Goal: Information Seeking & Learning: Learn about a topic

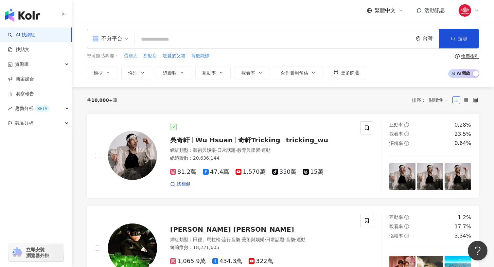
click at [133, 54] on span "蛋糕店" at bounding box center [131, 56] width 14 height 7
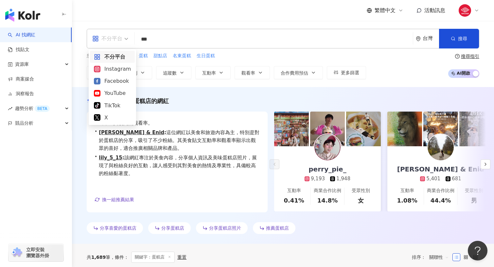
click at [119, 40] on div "不分平台" at bounding box center [107, 38] width 30 height 10
click at [116, 67] on div "Instagram" at bounding box center [112, 69] width 37 height 8
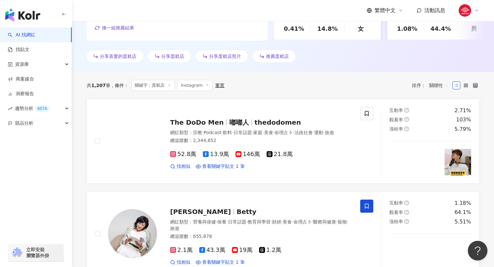
scroll to position [173, 0]
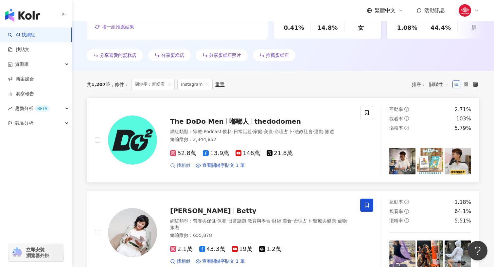
click at [180, 168] on span "找相似" at bounding box center [184, 165] width 14 height 7
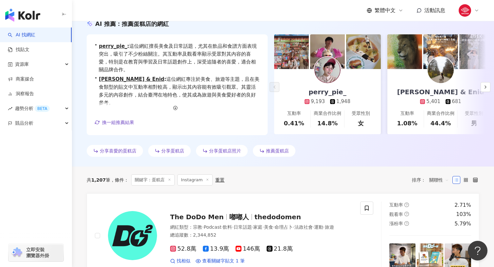
scroll to position [0, 0]
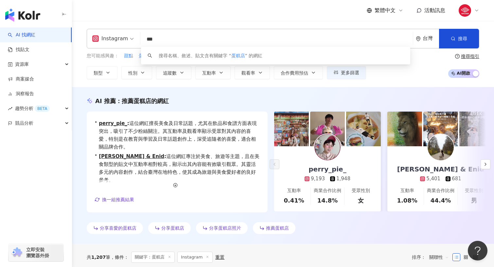
drag, startPoint x: 172, startPoint y: 43, endPoint x: 139, endPoint y: 36, distance: 33.4
click at [139, 36] on div "Instagram *** 台灣 搜尋 keyword 搜尋名稱、敘述、貼文含有關鍵字 “ 蛋糕店 ” 的網紅" at bounding box center [283, 39] width 392 height 20
type input "*"
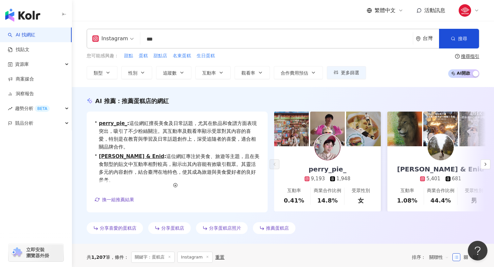
type input "***"
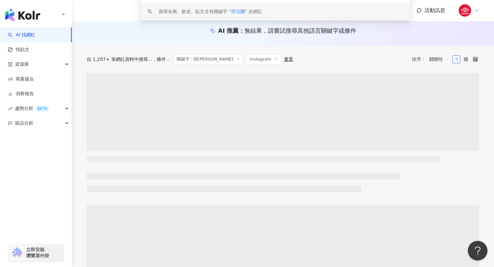
scroll to position [70, 0]
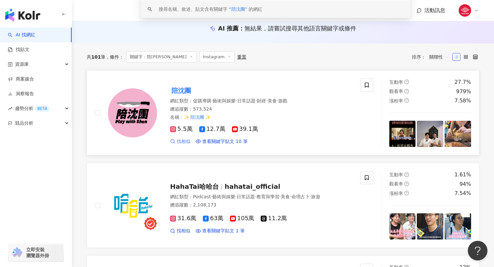
click at [184, 142] on span "找相似" at bounding box center [184, 141] width 14 height 7
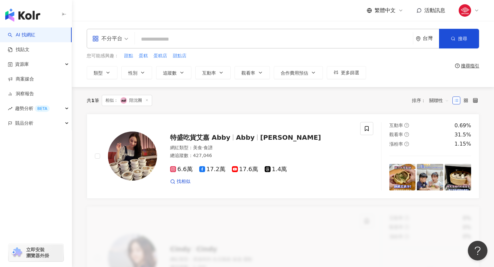
click at [98, 39] on icon "appstore" at bounding box center [95, 38] width 7 height 7
click at [28, 19] on img "button" at bounding box center [22, 15] width 35 height 13
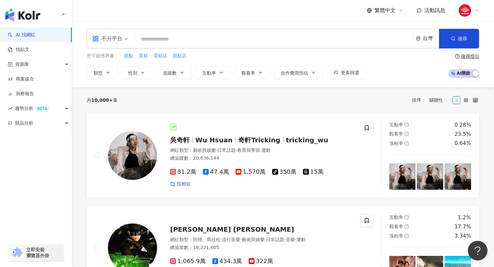
click at [111, 43] on div "不分平台" at bounding box center [107, 38] width 30 height 10
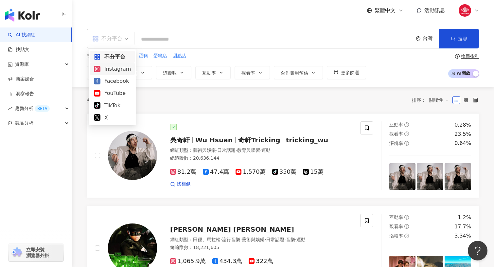
click at [111, 71] on div "Instagram" at bounding box center [112, 69] width 37 height 8
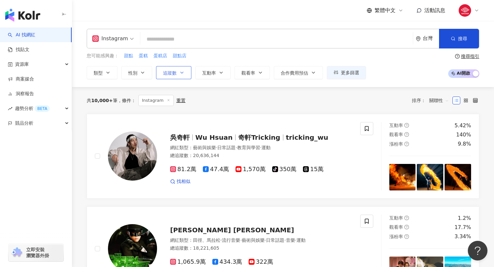
click at [166, 76] on button "追蹤數" at bounding box center [173, 72] width 35 height 13
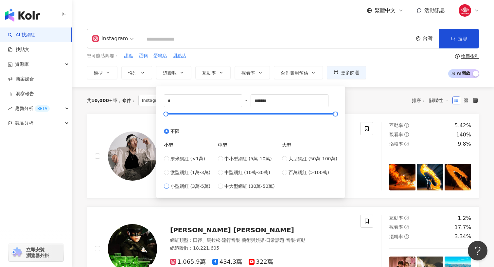
type input "*****"
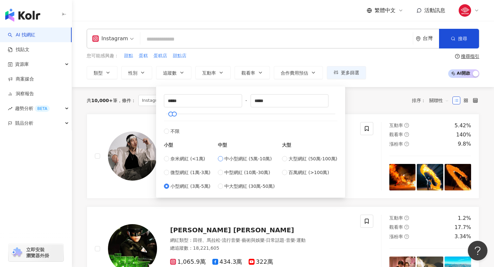
type input "*****"
drag, startPoint x: 184, startPoint y: 100, endPoint x: 145, endPoint y: 99, distance: 38.9
drag, startPoint x: 294, startPoint y: 101, endPoint x: 200, endPoint y: 98, distance: 94.6
click at [200, 98] on div "***** - ***** 不限 小型 奈米網紅 (<1萬) 微型網紅 (1萬-3萬) 小型網紅 (3萬-5萬) 中型 中小型網紅 (5萬-10萬) 中型網紅…" at bounding box center [250, 142] width 173 height 96
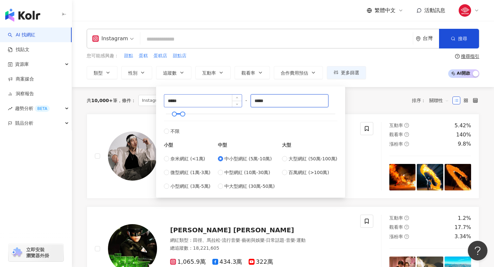
paste input
type input "*****"
drag, startPoint x: 196, startPoint y: 96, endPoint x: 161, endPoint y: 96, distance: 35.3
click at [161, 96] on div "***** - ***** 不限 小型 奈米網紅 (<1萬) 微型網紅 (1萬-3萬) 小型網紅 (3萬-5萬) 中型 中小型網紅 (5萬-10萬) 中型網紅…" at bounding box center [250, 141] width 181 height 103
type input "*****"
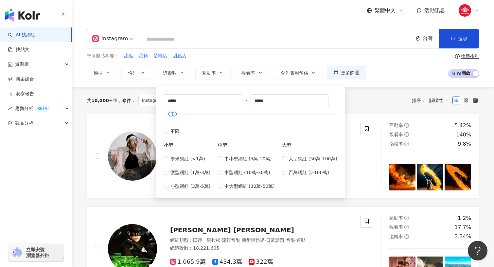
click at [241, 48] on div "Instagram 台灣 搜尋 您可能感興趣： 甜點 蛋糕 蛋糕店 甜點店 類型 性別 追蹤數 互動率 觀看率 合作費用預估 更多篩選 ***** - ***…" at bounding box center [283, 54] width 419 height 50
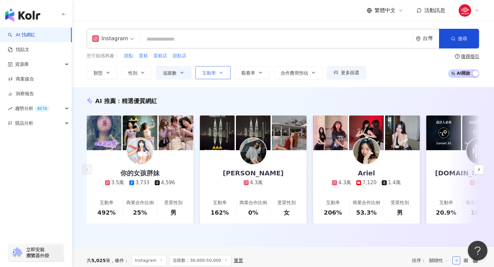
click at [209, 69] on button "互動率" at bounding box center [212, 72] width 35 height 13
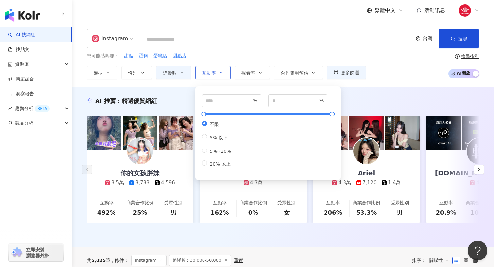
click at [209, 70] on span "互動率" at bounding box center [209, 72] width 14 height 5
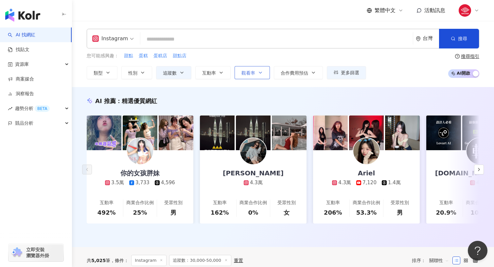
click at [250, 74] on span "觀看率" at bounding box center [248, 72] width 14 height 5
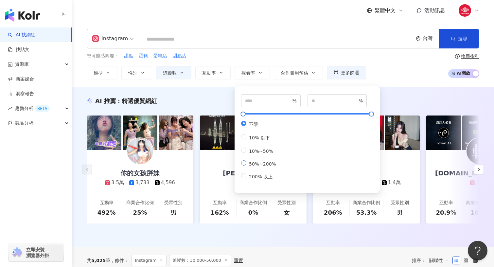
click at [245, 166] on label "50%~200%" at bounding box center [260, 163] width 38 height 6
type input "**"
type input "***"
click at [316, 56] on div "您可能感興趣： 甜點 蛋糕 蛋糕店 甜點店" at bounding box center [226, 55] width 279 height 7
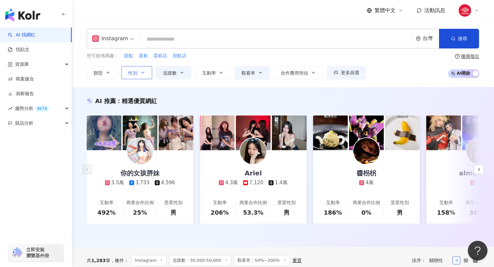
click at [135, 73] on span "性別" at bounding box center [132, 72] width 9 height 5
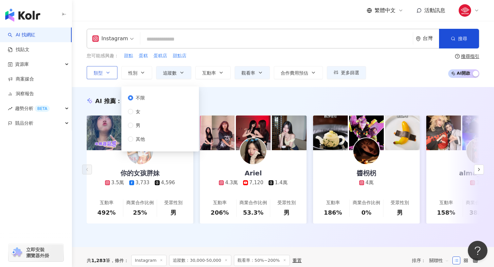
click at [108, 75] on icon "button" at bounding box center [107, 72] width 5 height 5
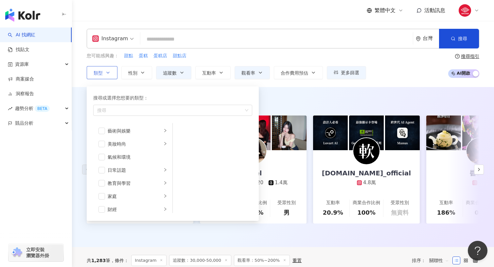
click at [107, 74] on icon "button" at bounding box center [107, 72] width 5 height 5
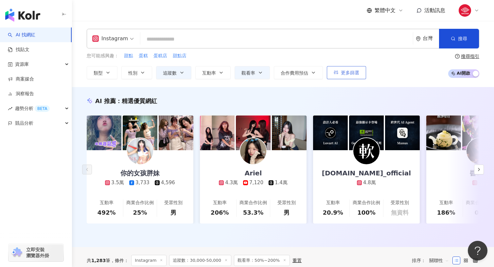
click at [339, 73] on button "更多篩選" at bounding box center [346, 72] width 39 height 13
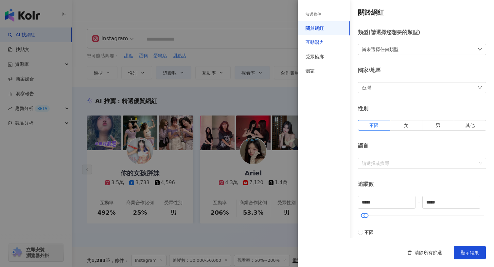
click at [321, 43] on div "互動潛力" at bounding box center [314, 42] width 18 height 7
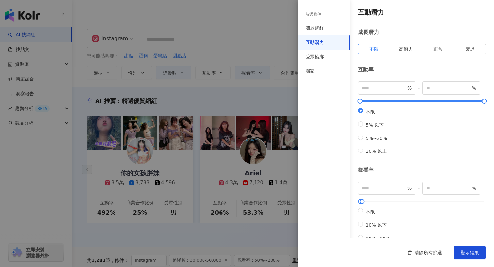
scroll to position [172, 0]
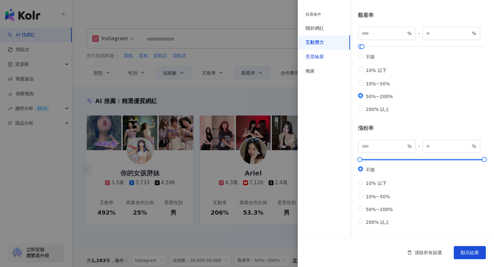
click at [318, 57] on div "受眾輪廓" at bounding box center [314, 57] width 18 height 7
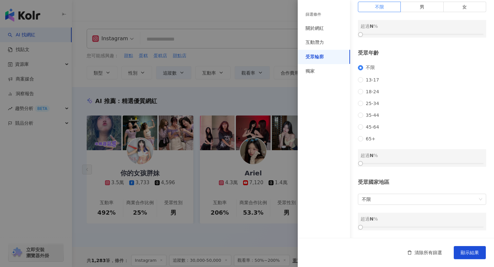
scroll to position [51, 0]
click at [364, 101] on span "25-34" at bounding box center [372, 103] width 19 height 5
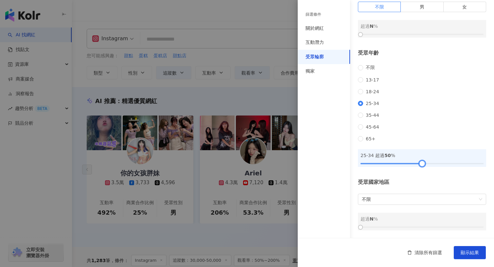
drag, startPoint x: 417, startPoint y: 169, endPoint x: 422, endPoint y: 171, distance: 5.5
click at [422, 166] on div at bounding box center [421, 164] width 123 height 4
click at [465, 255] on span "顯示結果" at bounding box center [470, 252] width 18 height 5
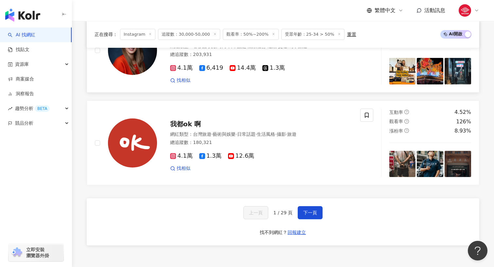
scroll to position [1090, 0]
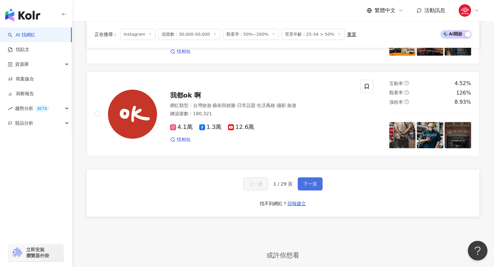
click at [308, 183] on span "下一頁" at bounding box center [310, 183] width 14 height 5
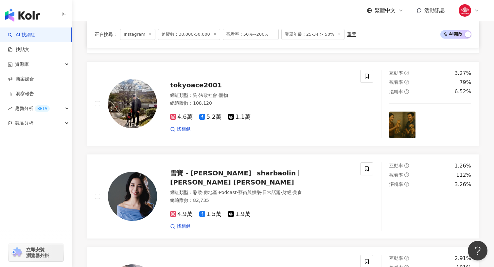
scroll to position [1077, 0]
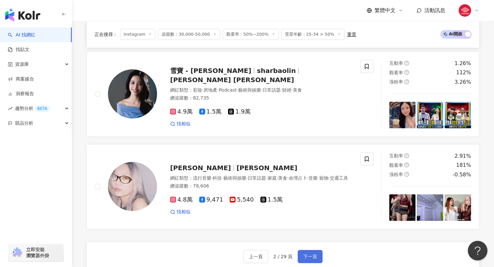
click at [310, 255] on span "下一頁" at bounding box center [310, 256] width 14 height 5
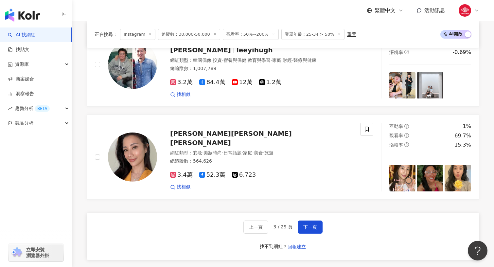
scroll to position [1044, 0]
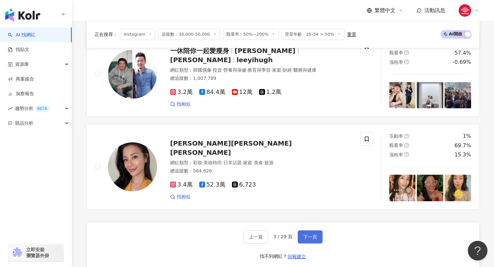
click at [300, 230] on button "下一頁" at bounding box center [310, 236] width 25 height 13
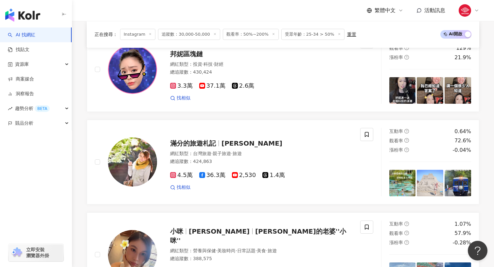
scroll to position [0, 0]
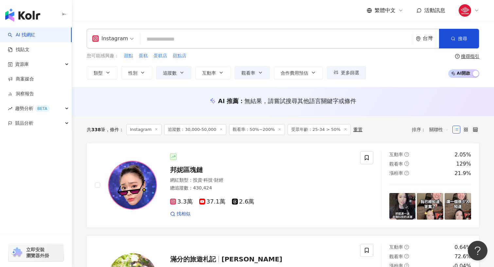
click at [199, 131] on span "追蹤數：30,000-50,000" at bounding box center [195, 129] width 62 height 11
click at [173, 70] on span "追蹤數" at bounding box center [170, 72] width 14 height 5
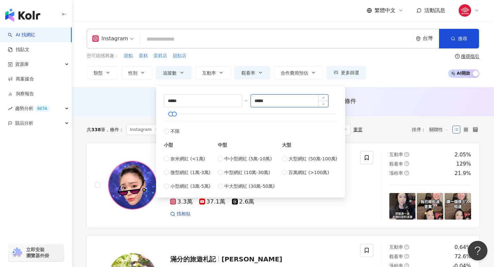
click at [259, 100] on input "*****" at bounding box center [290, 101] width 78 height 12
click at [260, 100] on input "*****" at bounding box center [290, 101] width 78 height 12
type input "****"
type input "*****"
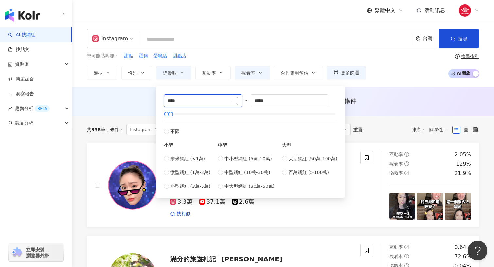
click at [182, 99] on input "****" at bounding box center [203, 101] width 78 height 12
click at [227, 154] on div "中型 中小型網紅 (5萬-10萬) 中型網紅 (10萬-30萬) 中大型網紅 (30萬-50萬)" at bounding box center [246, 162] width 57 height 55
type input "*****"
click at [168, 101] on input "*****" at bounding box center [203, 101] width 78 height 12
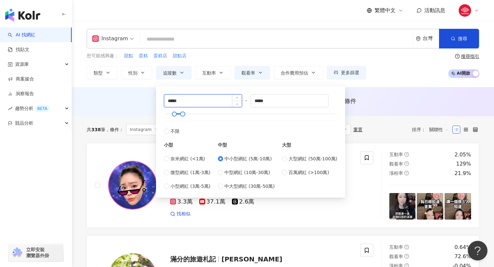
click at [172, 101] on input "*****" at bounding box center [203, 101] width 78 height 12
click at [170, 100] on input "*****" at bounding box center [203, 101] width 78 height 12
type input "*****"
drag, startPoint x: 256, startPoint y: 100, endPoint x: 279, endPoint y: 101, distance: 22.9
click at [280, 101] on input "*****" at bounding box center [290, 101] width 78 height 12
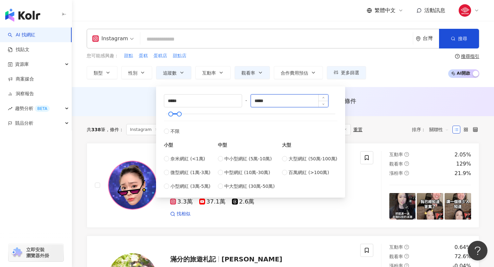
type input "*****"
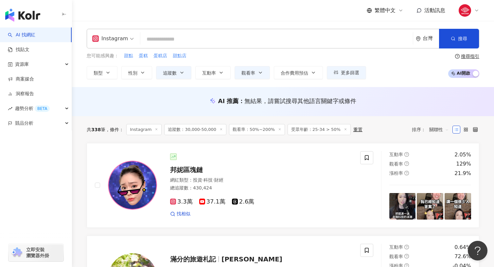
click at [396, 96] on div "AI 推薦 ： 無結果，請嘗試搜尋其他語言關鍵字或條件" at bounding box center [283, 101] width 422 height 29
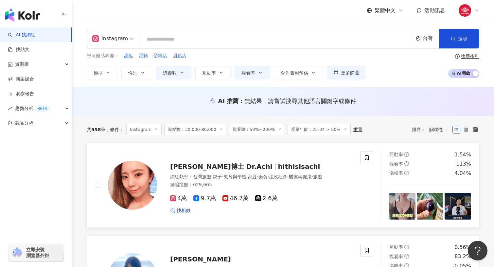
scroll to position [6, 0]
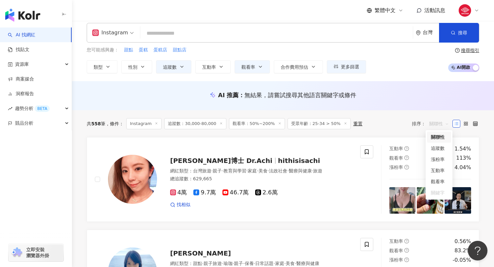
click at [438, 122] on span "關聯性" at bounding box center [439, 123] width 20 height 10
click at [441, 147] on div "追蹤數" at bounding box center [439, 148] width 16 height 7
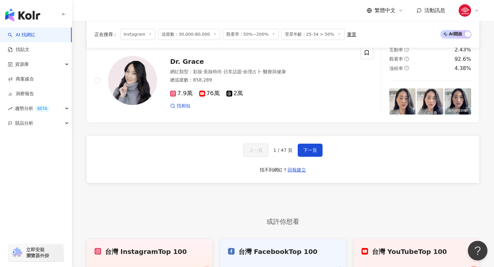
scroll to position [1122, 0]
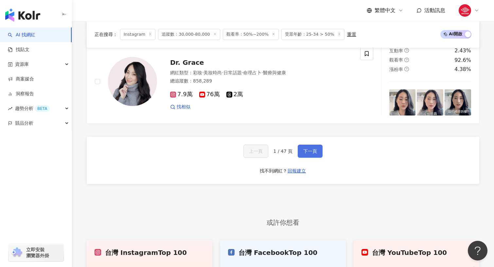
click at [307, 149] on span "下一頁" at bounding box center [310, 150] width 14 height 5
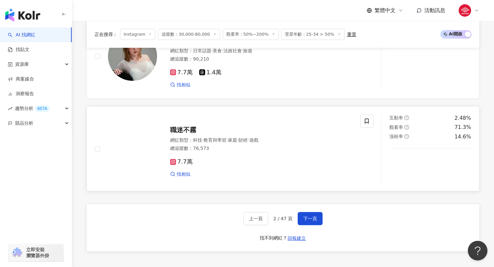
scroll to position [1125, 0]
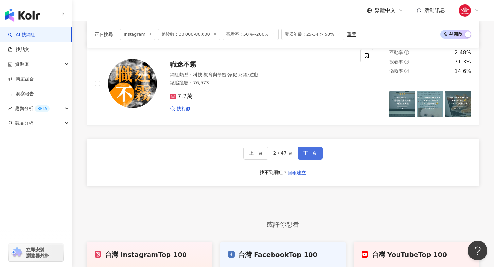
click at [315, 150] on span "下一頁" at bounding box center [310, 152] width 14 height 5
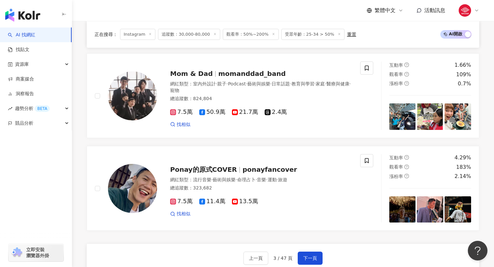
scroll to position [1009, 0]
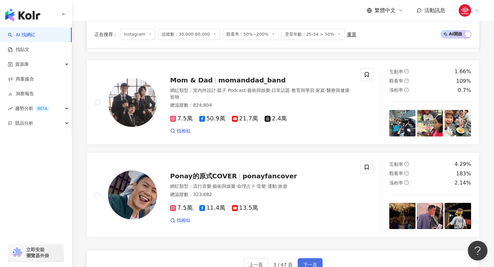
click at [316, 262] on span "下一頁" at bounding box center [310, 264] width 14 height 5
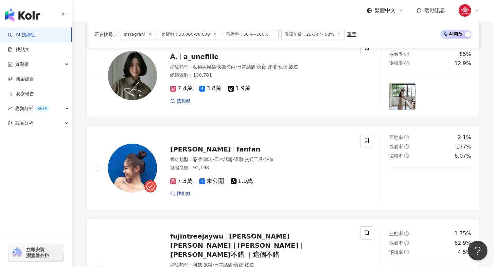
scroll to position [1219, 0]
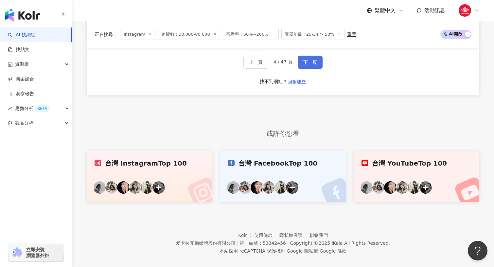
click at [319, 56] on button "下一頁" at bounding box center [310, 62] width 25 height 13
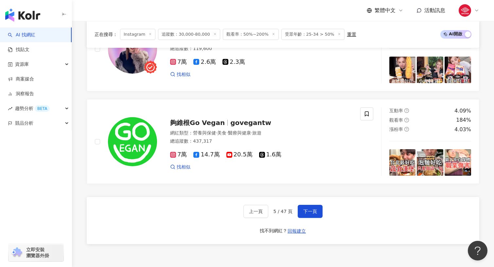
scroll to position [1223, 0]
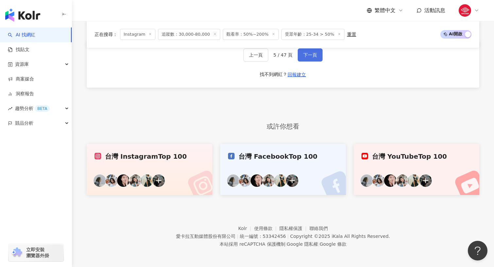
click at [316, 55] on button "下一頁" at bounding box center [310, 54] width 25 height 13
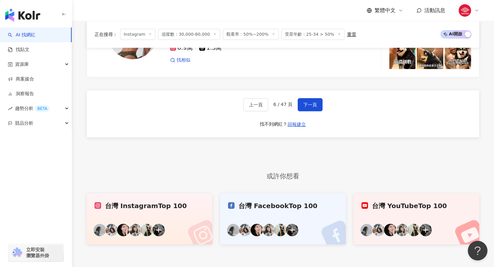
scroll to position [1219, 0]
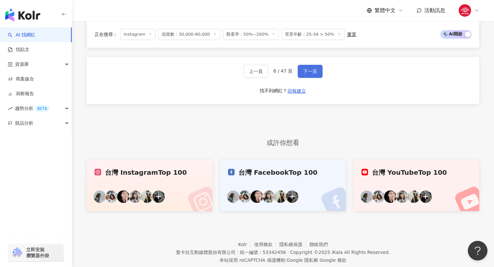
click at [317, 65] on button "下一頁" at bounding box center [310, 71] width 25 height 13
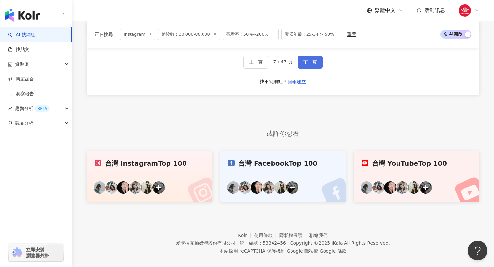
click at [303, 60] on span "下一頁" at bounding box center [310, 62] width 14 height 5
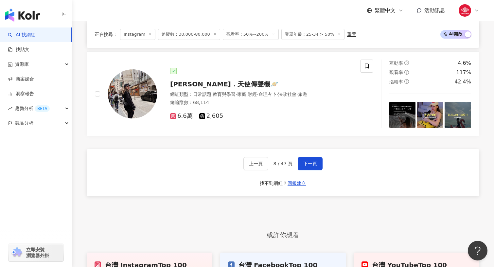
scroll to position [1134, 0]
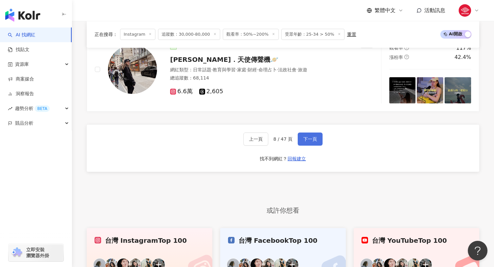
click at [316, 143] on button "下一頁" at bounding box center [310, 138] width 25 height 13
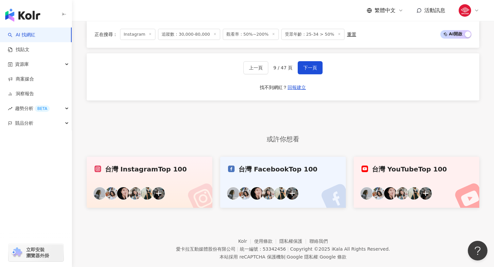
scroll to position [1219, 0]
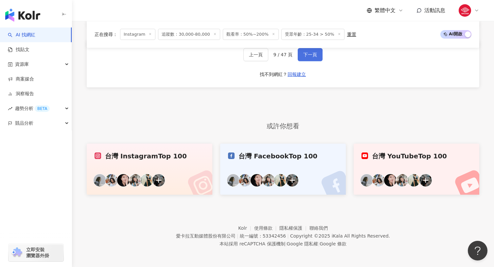
click at [305, 60] on button "下一頁" at bounding box center [310, 54] width 25 height 13
click at [301, 59] on button "下一頁" at bounding box center [311, 54] width 25 height 13
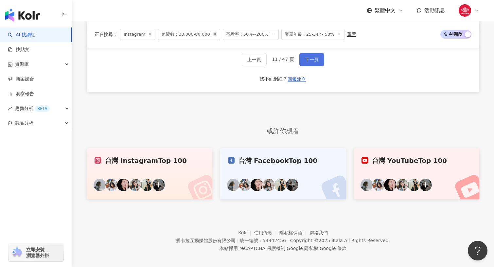
click at [301, 57] on button "下一頁" at bounding box center [311, 59] width 25 height 13
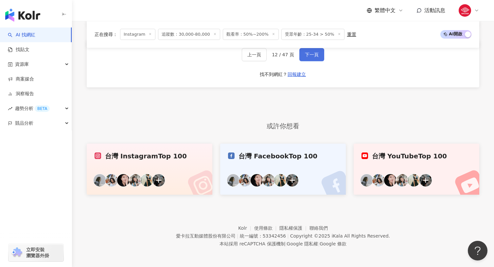
click at [314, 56] on span "下一頁" at bounding box center [312, 54] width 14 height 5
click at [311, 48] on button "下一頁" at bounding box center [311, 54] width 25 height 13
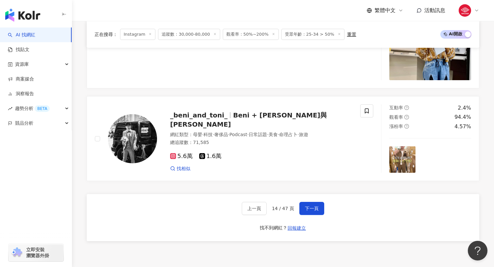
scroll to position [1140, 0]
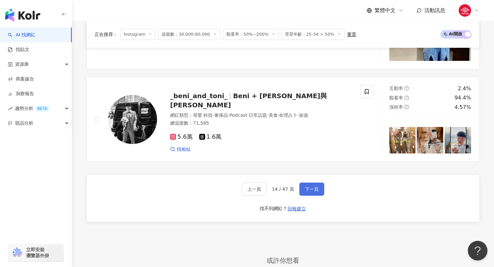
click at [315, 184] on button "下一頁" at bounding box center [311, 189] width 25 height 13
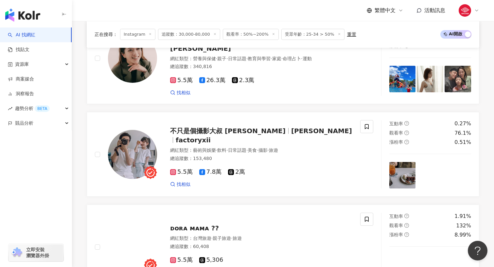
scroll to position [313, 0]
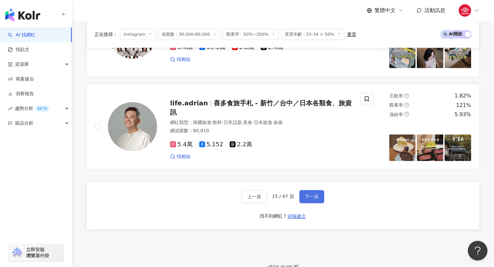
click at [314, 194] on span "下一頁" at bounding box center [312, 196] width 14 height 5
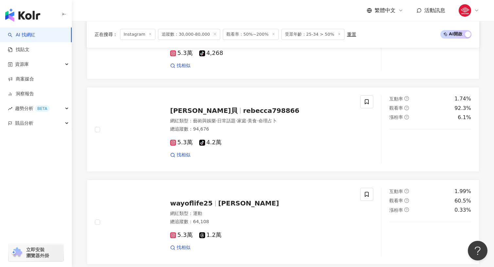
scroll to position [1219, 0]
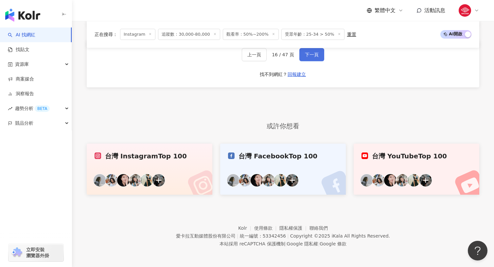
click at [305, 53] on span "下一頁" at bounding box center [312, 54] width 14 height 5
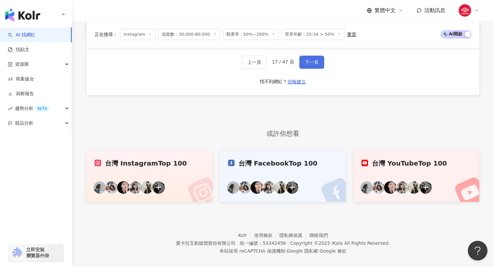
click at [307, 60] on span "下一頁" at bounding box center [312, 62] width 14 height 5
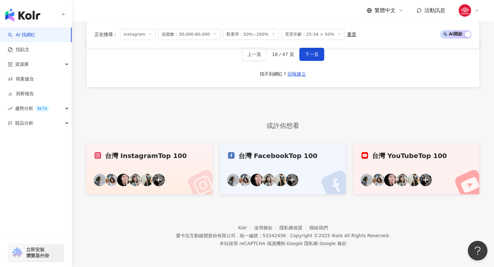
scroll to position [1223, 0]
click at [309, 53] on span "下一頁" at bounding box center [312, 54] width 14 height 5
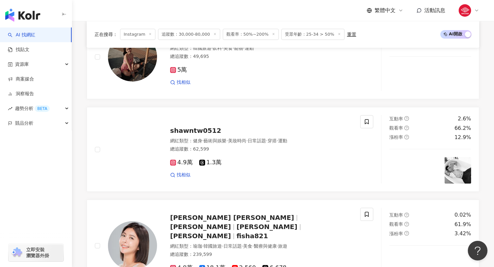
scroll to position [1190, 0]
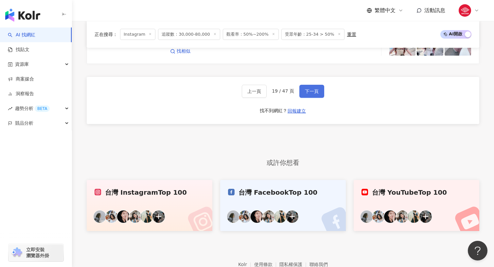
click at [299, 85] on button "下一頁" at bounding box center [311, 91] width 25 height 13
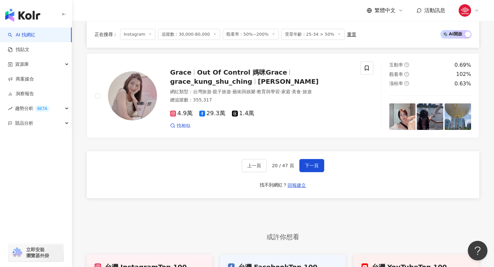
scroll to position [1128, 0]
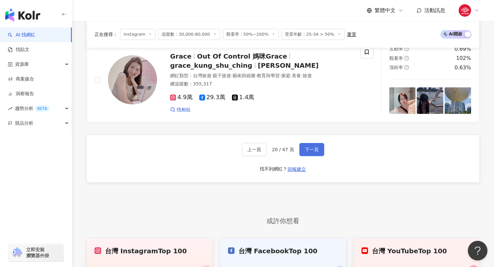
click at [310, 143] on button "下一頁" at bounding box center [311, 149] width 25 height 13
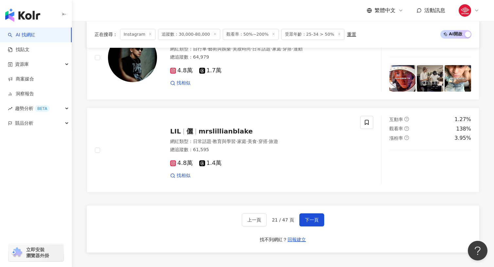
scroll to position [1047, 0]
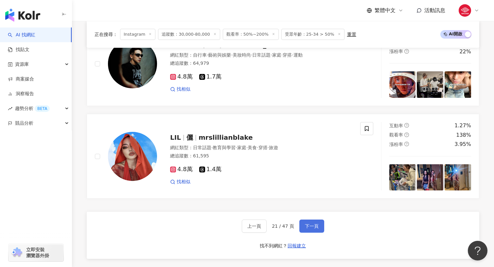
click at [303, 227] on button "下一頁" at bounding box center [311, 225] width 25 height 13
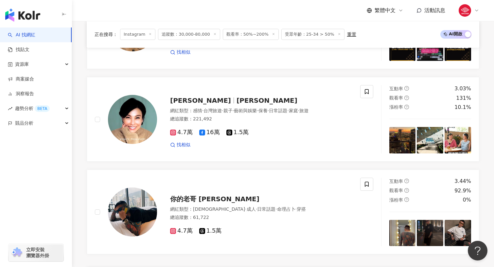
scroll to position [1219, 0]
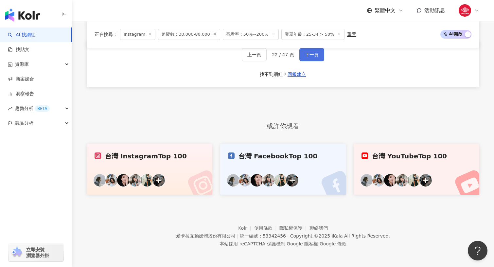
click at [305, 60] on button "下一頁" at bounding box center [311, 54] width 25 height 13
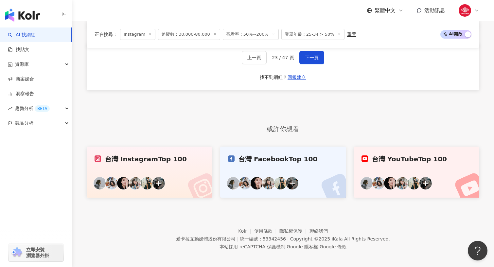
click at [315, 47] on div "正在搜尋 ： Instagram 追蹤數：30,000-80,000 觀看率：50%~200% 受眾年齡：25-34 > 50% 重置 AI 開啟 AI 關閉" at bounding box center [283, 34] width 392 height 27
click at [315, 55] on span "下一頁" at bounding box center [312, 57] width 14 height 5
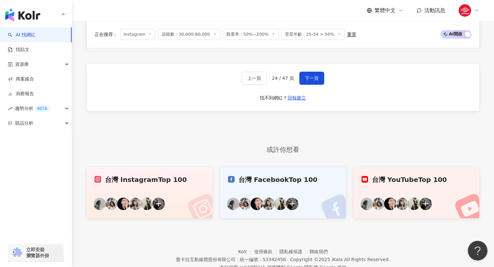
scroll to position [1219, 0]
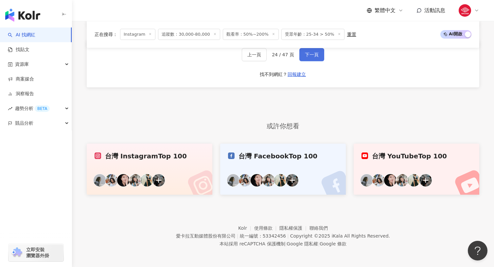
click at [304, 49] on button "下一頁" at bounding box center [311, 54] width 25 height 13
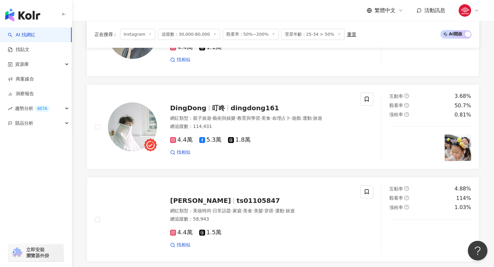
scroll to position [1130, 0]
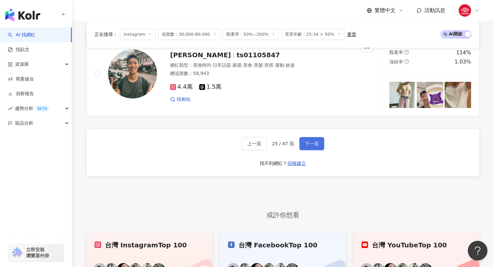
click at [318, 140] on button "下一頁" at bounding box center [311, 143] width 25 height 13
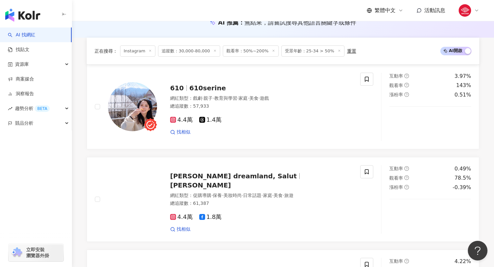
scroll to position [0, 0]
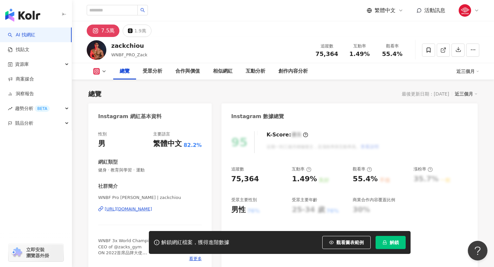
click at [122, 207] on div "https://www.instagram.com/zackchiou/" at bounding box center [128, 209] width 47 height 6
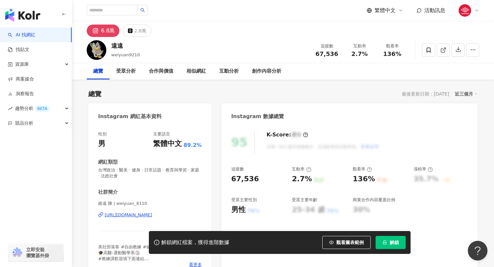
click at [118, 219] on div "維遠 陳 | weiyuan_8110 [URL][DOMAIN_NAME]" at bounding box center [150, 219] width 104 height 38
click at [116, 217] on div "https://www.instagram.com/weiyuan_8110/" at bounding box center [128, 215] width 47 height 6
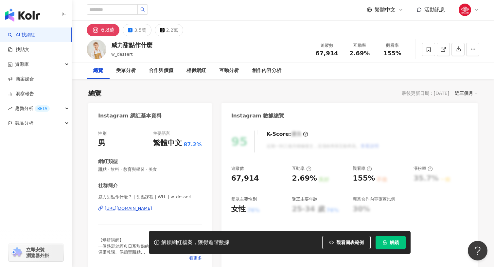
scroll to position [12, 0]
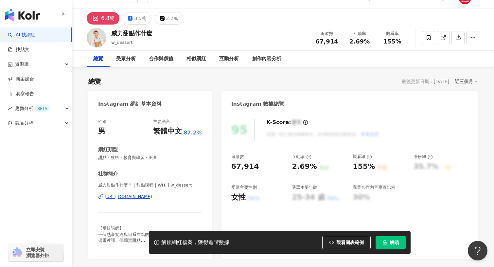
click at [152, 194] on div "https://www.instagram.com/w_dessert/" at bounding box center [128, 197] width 47 height 6
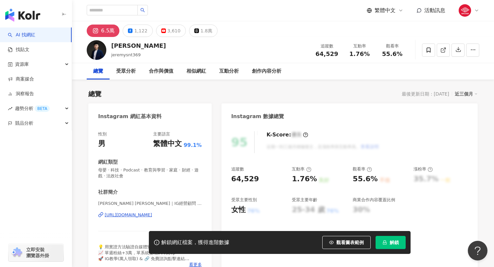
scroll to position [52, 0]
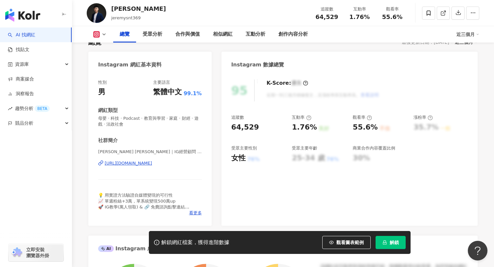
click at [152, 163] on div "https://www.instagram.com/jeremysnt369/" at bounding box center [128, 163] width 47 height 6
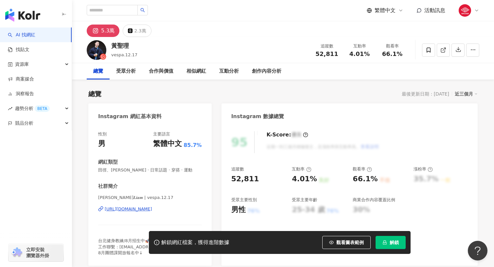
click at [119, 210] on div "https://www.instagram.com/vespa.12.17/" at bounding box center [128, 209] width 47 height 6
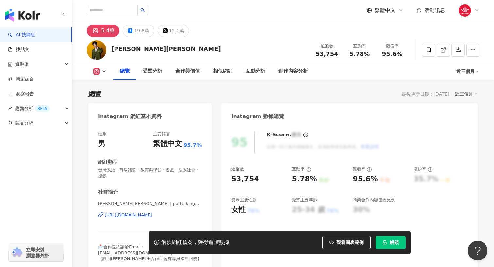
click at [125, 215] on div "[URL][DOMAIN_NAME]" at bounding box center [128, 215] width 47 height 6
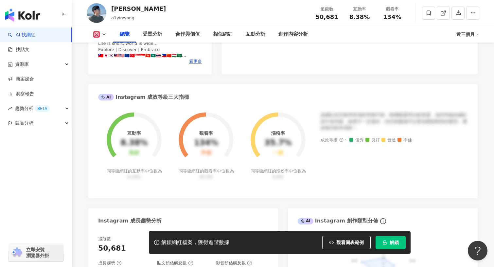
scroll to position [143, 0]
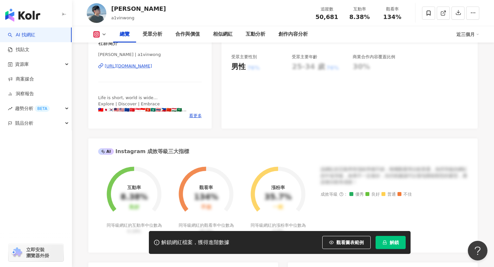
click at [152, 67] on div "https://www.instagram.com/a1vinwong/" at bounding box center [128, 66] width 47 height 6
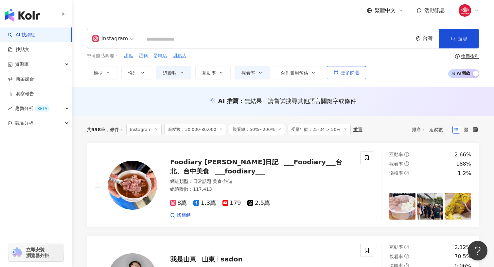
click at [345, 73] on span "更多篩選" at bounding box center [350, 72] width 18 height 5
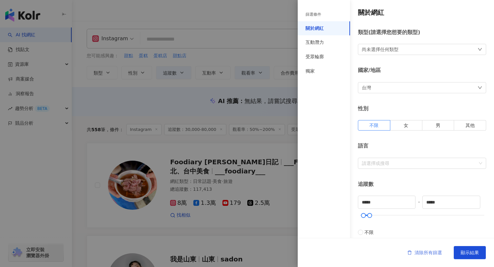
click at [415, 256] on button "清除所有篩選" at bounding box center [425, 252] width 48 height 13
type input "*"
type input "*******"
click at [468, 260] on div "清除所有篩選 顯示結果" at bounding box center [396, 252] width 196 height 29
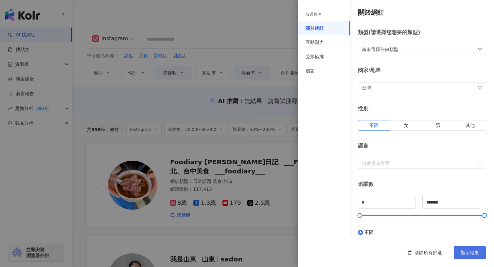
click at [466, 253] on span "顯示結果" at bounding box center [470, 252] width 18 height 5
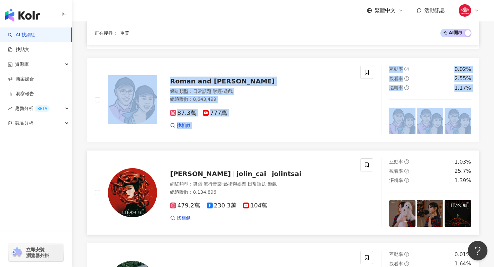
scroll to position [771, 0]
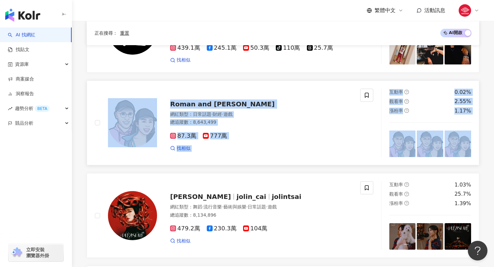
click at [274, 142] on div "87.3萬 777萬 找相似" at bounding box center [261, 139] width 182 height 24
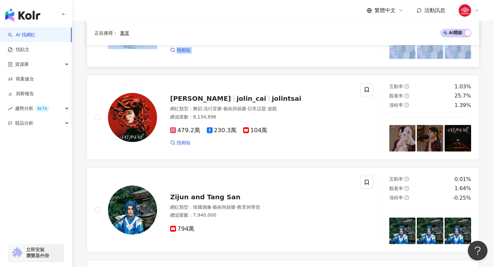
scroll to position [988, 0]
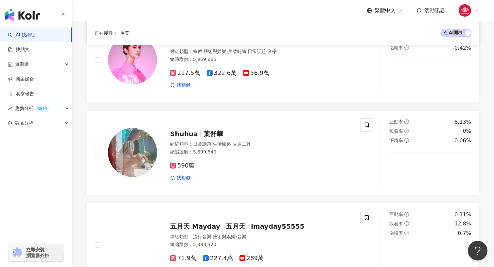
scroll to position [987, 0]
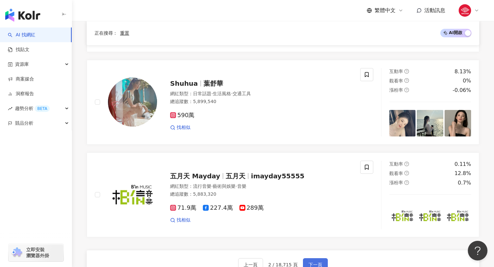
click at [319, 263] on button "下一頁" at bounding box center [315, 264] width 25 height 13
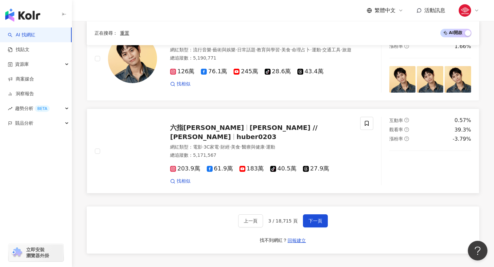
scroll to position [1080, 0]
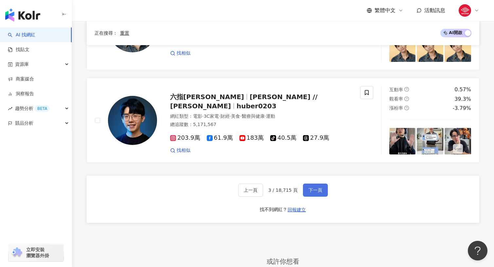
click at [303, 183] on button "下一頁" at bounding box center [315, 189] width 25 height 13
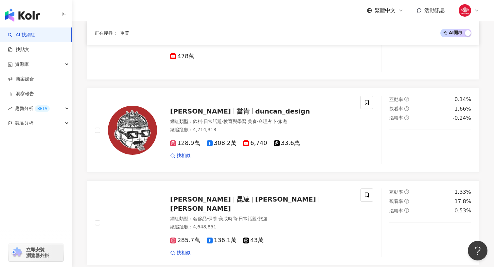
scroll to position [1004, 0]
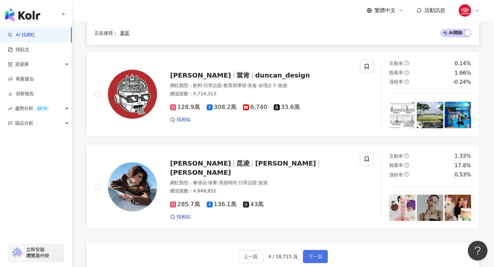
click at [314, 259] on span "下一頁" at bounding box center [315, 256] width 14 height 5
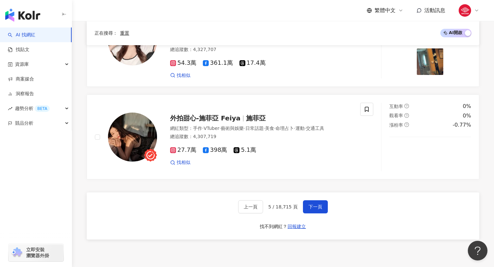
scroll to position [1187, 0]
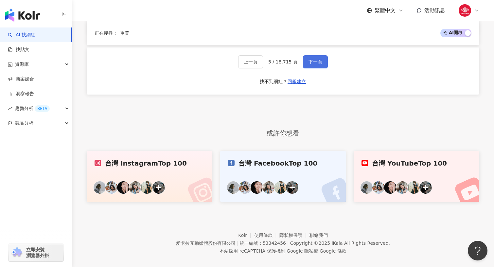
click at [321, 58] on button "下一頁" at bounding box center [315, 61] width 25 height 13
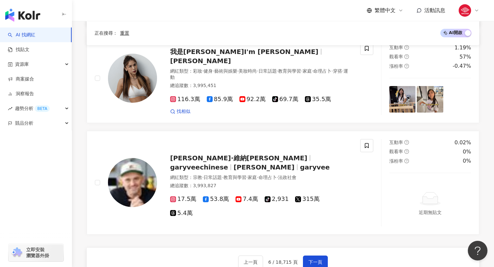
scroll to position [1262, 0]
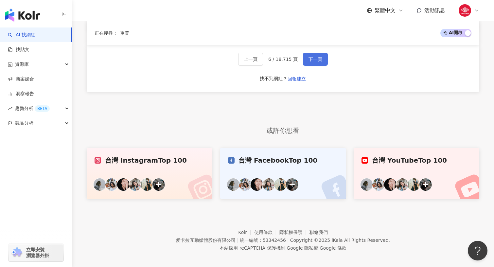
click at [321, 59] on button "下一頁" at bounding box center [315, 59] width 25 height 13
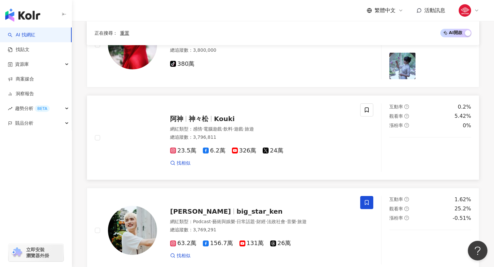
scroll to position [1187, 0]
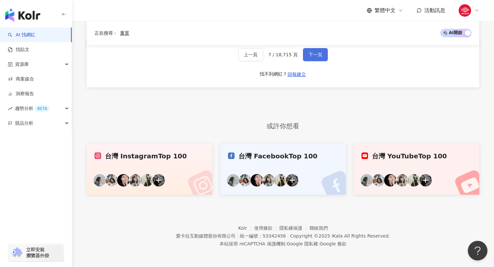
click at [315, 56] on span "下一頁" at bounding box center [315, 54] width 14 height 5
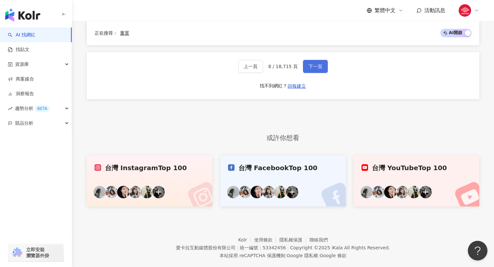
click at [322, 60] on button "下一頁" at bounding box center [315, 66] width 25 height 13
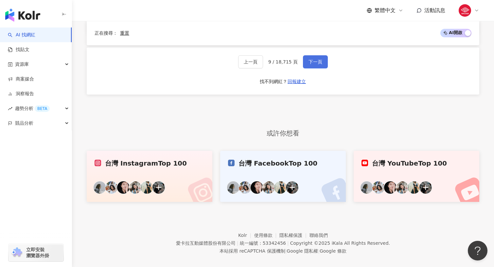
click at [318, 59] on span "下一頁" at bounding box center [315, 61] width 14 height 5
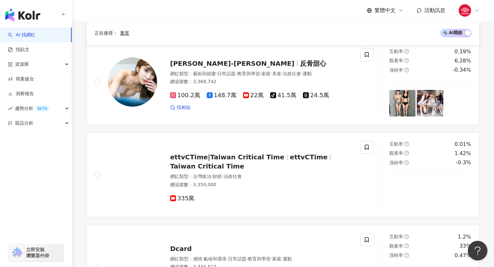
scroll to position [0, 0]
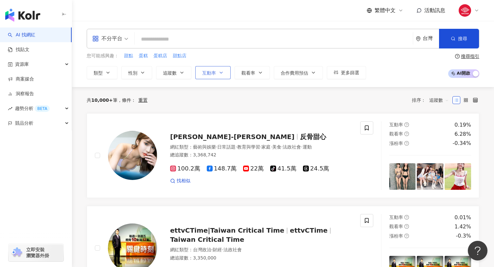
click at [221, 70] on icon "button" at bounding box center [220, 72] width 5 height 5
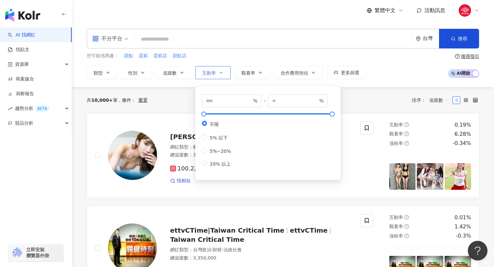
click at [221, 70] on icon "button" at bounding box center [220, 72] width 5 height 5
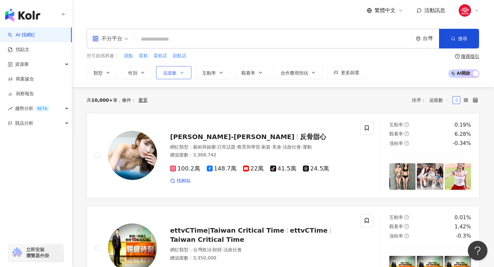
click at [181, 72] on icon "button" at bounding box center [182, 72] width 3 height 1
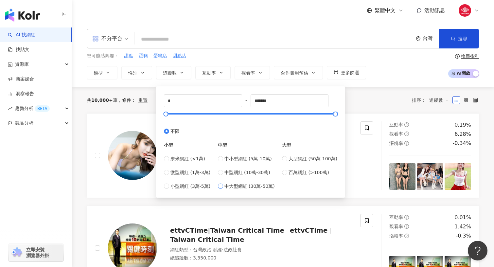
click at [226, 186] on span "中大型網紅 (30萬-50萬)" at bounding box center [249, 186] width 50 height 7
type input "******"
click at [299, 59] on div "您可能感興趣： 甜點 蛋糕 蛋糕店 甜點店" at bounding box center [226, 55] width 279 height 7
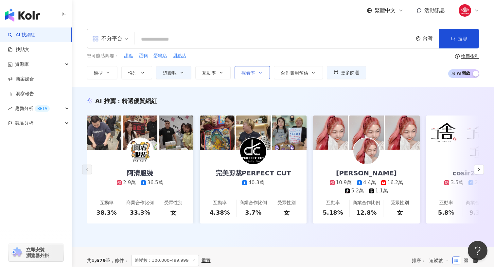
click at [253, 68] on button "觀看率" at bounding box center [252, 72] width 35 height 13
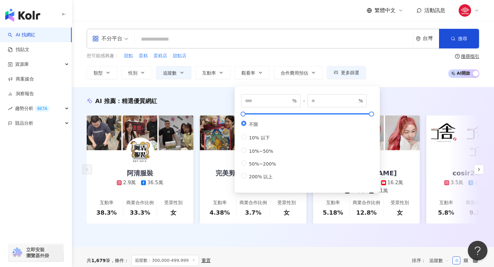
click at [251, 176] on div "不限 10% 以下 10%~50% 50%~200% 200% 以上" at bounding box center [261, 150] width 40 height 59
type input "**"
type input "***"
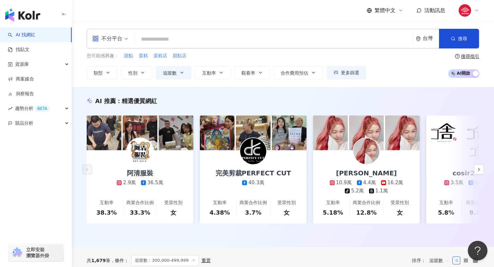
click at [246, 61] on div "您可能感興趣： 甜點 蛋糕 蛋糕店 甜點店 類型 性別 追蹤數 互動率 觀看率 合作費用預估 更多篩選 篩選條件 關於網紅 互動潛力 受眾輪廓 獨家 關於網紅…" at bounding box center [226, 65] width 279 height 27
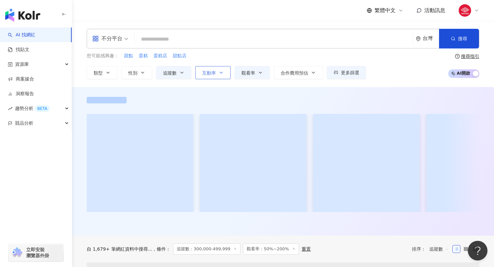
click at [218, 73] on button "互動率" at bounding box center [212, 72] width 35 height 13
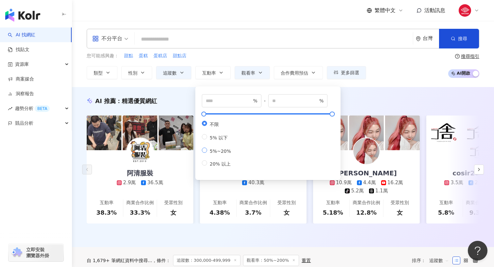
click at [212, 151] on span "5%~20%" at bounding box center [220, 150] width 26 height 5
type input "*"
type input "**"
click at [233, 45] on input "search" at bounding box center [273, 39] width 273 height 12
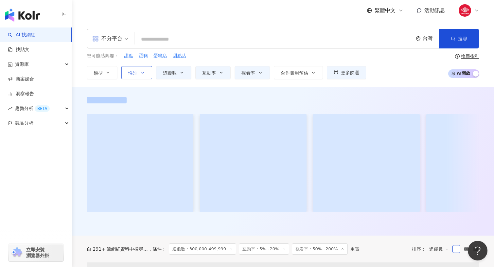
click at [135, 76] on span "性別" at bounding box center [132, 72] width 9 height 5
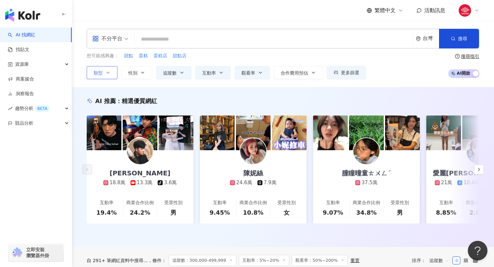
click at [108, 72] on icon "button" at bounding box center [107, 72] width 5 height 5
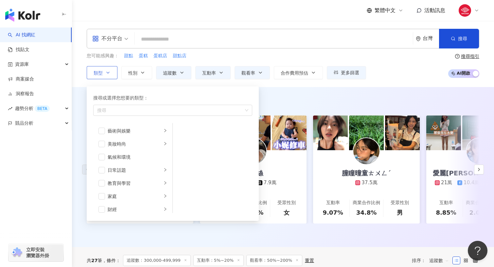
click at [108, 72] on icon "button" at bounding box center [107, 72] width 5 height 5
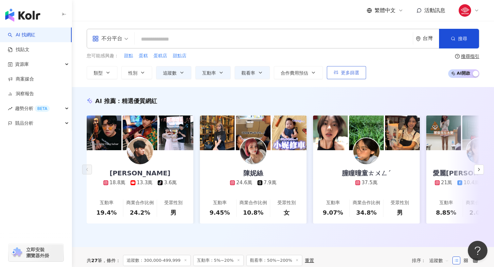
click at [340, 67] on button "更多篩選" at bounding box center [346, 72] width 39 height 13
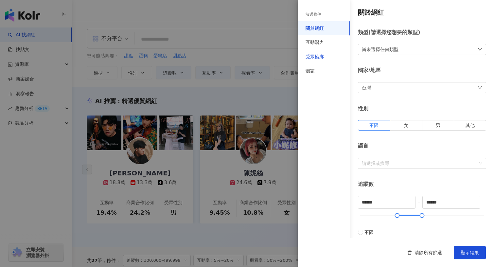
click at [322, 57] on div "受眾輪廓" at bounding box center [314, 57] width 18 height 7
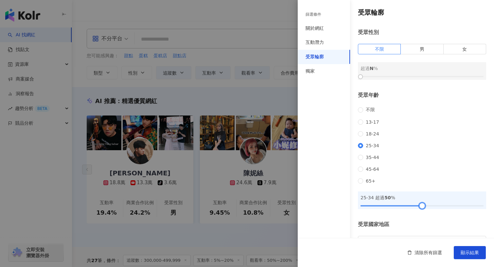
drag, startPoint x: 413, startPoint y: 214, endPoint x: 422, endPoint y: 213, distance: 8.9
click at [422, 208] on div at bounding box center [421, 206] width 123 height 4
click at [456, 248] on button "顯示結果" at bounding box center [470, 252] width 32 height 13
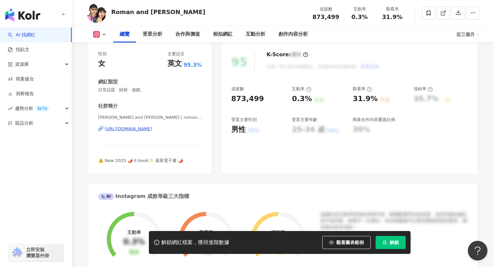
scroll to position [70, 0]
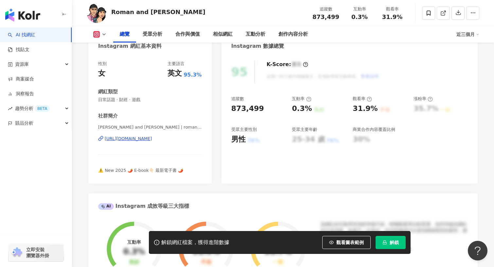
click at [143, 141] on div "https://www.instagram.com/roman_and_sharon/" at bounding box center [128, 139] width 47 height 6
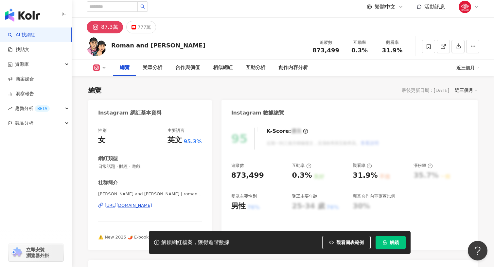
scroll to position [0, 0]
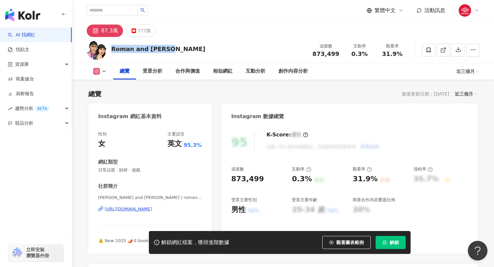
drag, startPoint x: 182, startPoint y: 49, endPoint x: 111, endPoint y: 50, distance: 70.7
click at [111, 50] on div "Roman and Sharon 追蹤數 873,499 互動率 0.3% 觀看率 31.9%" at bounding box center [283, 50] width 419 height 26
copy div "Roman and Sharon"
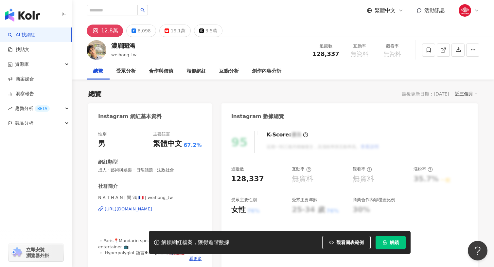
click at [149, 208] on div "[URL][DOMAIN_NAME]" at bounding box center [128, 209] width 47 height 6
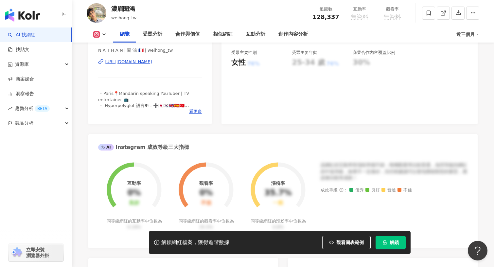
scroll to position [137, 0]
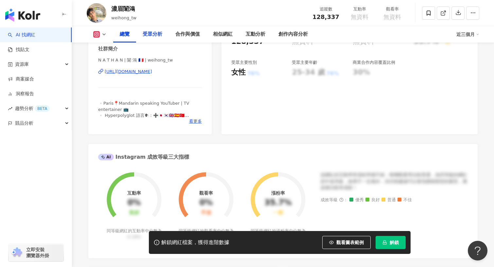
click at [150, 27] on div "受眾分析" at bounding box center [152, 34] width 33 height 16
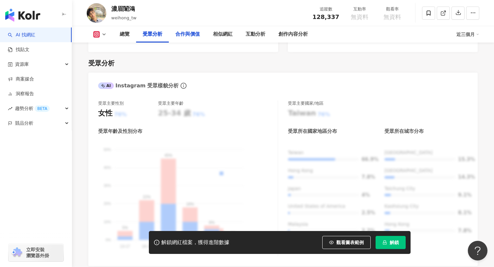
click at [177, 37] on div "合作與價值" at bounding box center [187, 34] width 25 height 8
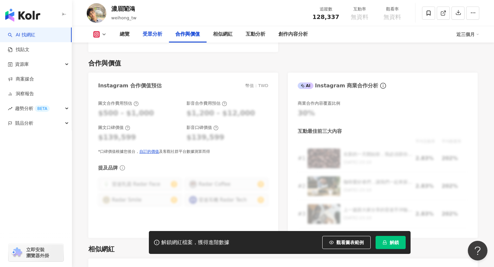
click at [149, 30] on div "受眾分析" at bounding box center [153, 34] width 20 height 8
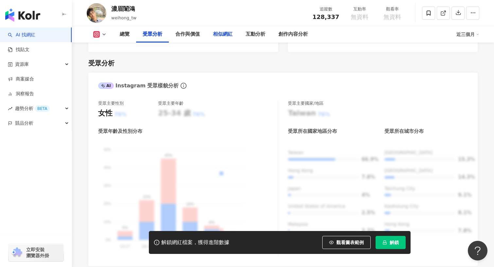
click at [218, 32] on div "相似網紅" at bounding box center [223, 34] width 20 height 8
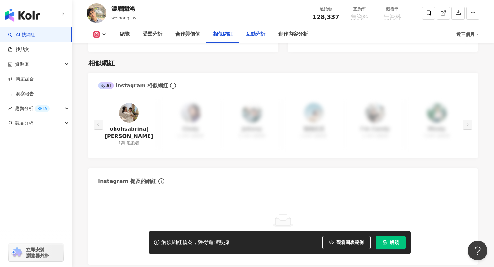
click at [262, 41] on div "互動分析" at bounding box center [255, 34] width 33 height 16
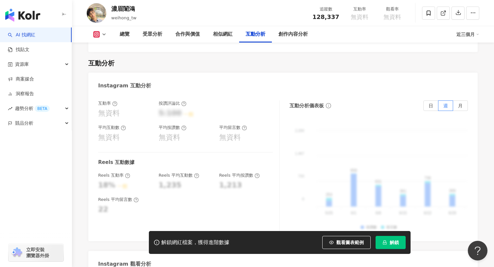
click at [292, 36] on div "創作內容分析" at bounding box center [292, 34] width 29 height 8
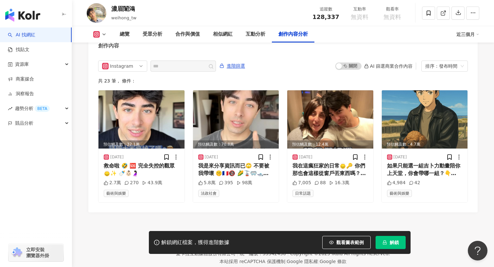
scroll to position [2030, 0]
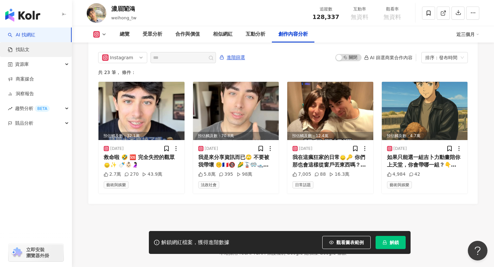
click at [29, 46] on link "找貼文" at bounding box center [19, 49] width 22 height 7
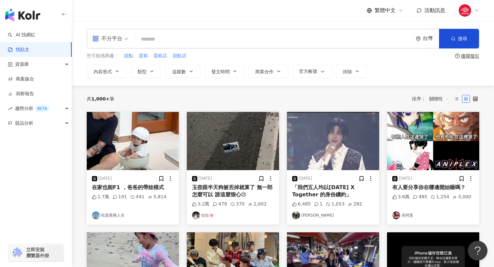
click at [159, 34] on input "search" at bounding box center [273, 39] width 273 height 14
type input "*"
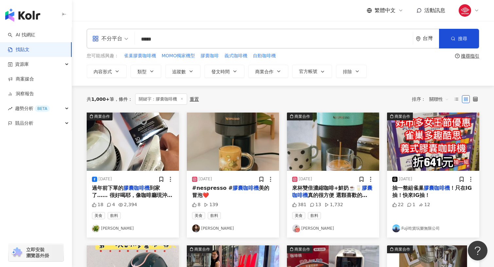
click at [438, 92] on div "共 1,000+ 筆 條件 ： 關鍵字：膠囊咖啡機 重置 排序： 關聯性" at bounding box center [283, 99] width 392 height 27
click at [435, 101] on span "關聯性" at bounding box center [439, 99] width 20 height 10
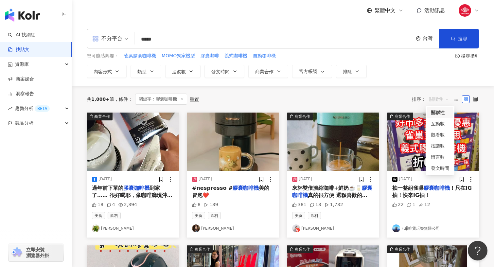
click at [434, 120] on div "互動數" at bounding box center [440, 123] width 18 height 7
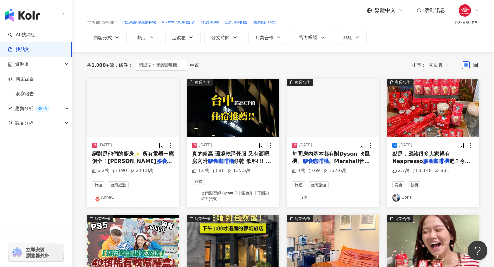
scroll to position [36, 0]
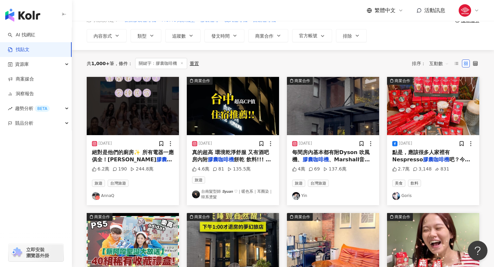
click at [407, 156] on span "點是，應該很多人家裡有Nespresso" at bounding box center [421, 155] width 58 height 13
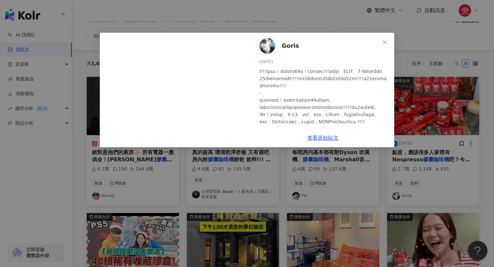
click at [402, 148] on div "Goris 2023/10/31 2.7萬 3,148 831 查看原始貼文" at bounding box center [247, 133] width 494 height 267
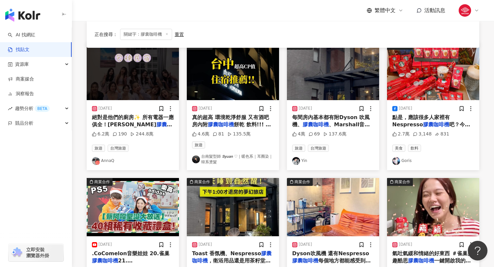
scroll to position [56, 0]
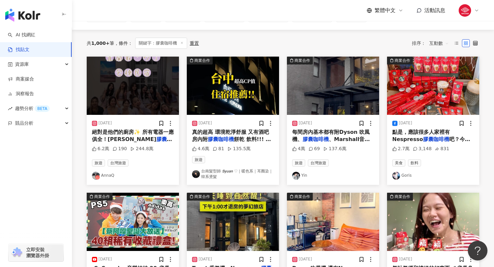
click at [466, 138] on span "吧？今年終於等到膠囊款的太妃核" at bounding box center [431, 142] width 78 height 13
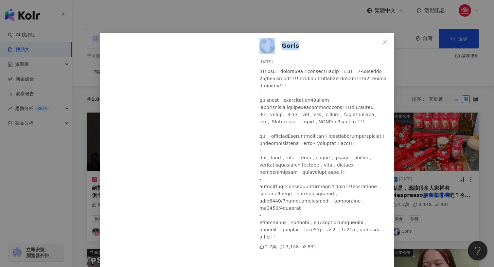
scroll to position [32, 0]
click at [408, 183] on div "Goris 2023/10/31 2.7萬 3,148 831 查看原始貼文" at bounding box center [247, 133] width 494 height 267
click at [400, 33] on div "Goris 2023/10/31 2.7萬 3,148 831 查看原始貼文" at bounding box center [247, 133] width 494 height 267
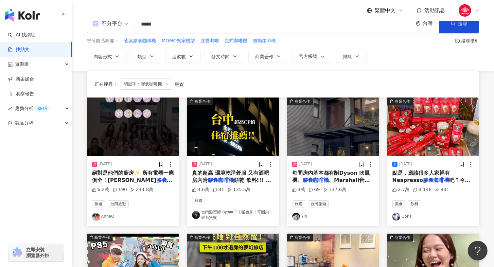
scroll to position [0, 0]
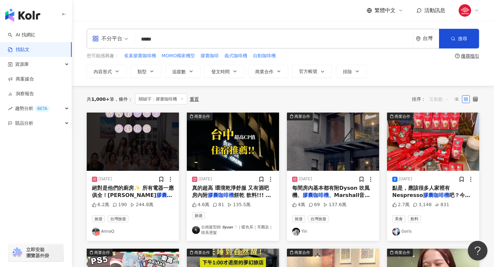
click at [439, 101] on span "互動數" at bounding box center [439, 99] width 20 height 10
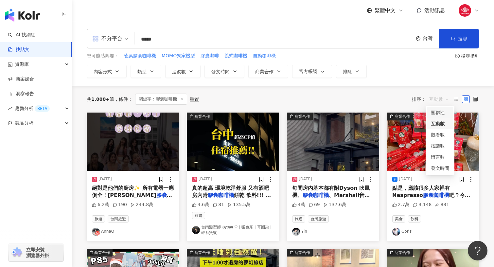
click at [439, 114] on div "關聯性" at bounding box center [440, 112] width 18 height 7
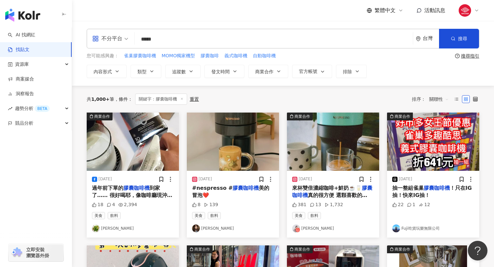
drag, startPoint x: 175, startPoint y: 37, endPoint x: 101, endPoint y: 24, distance: 75.1
click at [100, 23] on div "不分平台 膠囊咖啡機 ***** 台灣 搜尋 您可能感興趣： 雀巢膠囊咖啡機 MOMO獨家機型 膠囊咖啡 義式咖啡機 自動咖啡機 搜尋指引 內容形式 類型 追…" at bounding box center [283, 53] width 422 height 65
type input "*********"
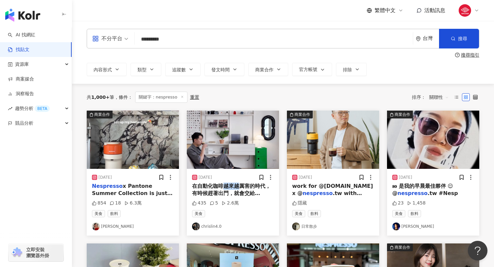
drag, startPoint x: 235, startPoint y: 184, endPoint x: 196, endPoint y: 184, distance: 38.3
click at [196, 184] on span "在自動化咖啡越來越厲害的時代，有時候趕著出門，就會交給" at bounding box center [231, 189] width 78 height 13
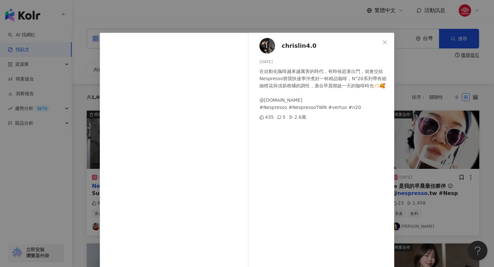
click at [299, 23] on div "chrislin4.0 2024/9/6 在自動化咖啡越來越厲害的時代，有時候趕著出門，就會交給Nespresso替我快速學沖煮好一杯精品咖啡，N°20系列帶…" at bounding box center [247, 133] width 494 height 267
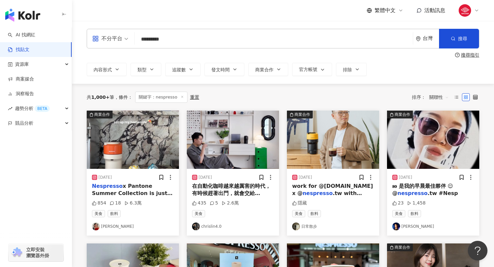
click at [331, 183] on span "work for @verse.tw x @" at bounding box center [332, 189] width 81 height 13
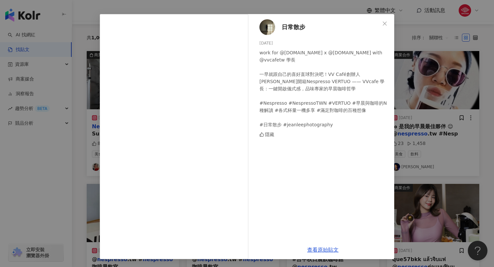
scroll to position [66, 0]
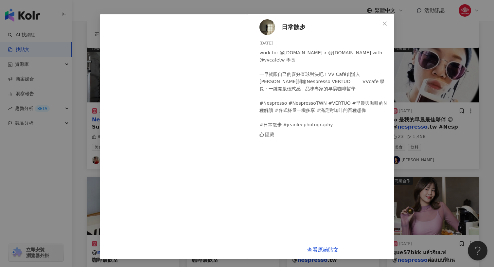
click at [439, 191] on div "日常散步 2024/7/18 work for @verse.tw x @nespresso.tw with @vvcafetw 學長 一早就跟自己的喜好直球…" at bounding box center [247, 133] width 494 height 267
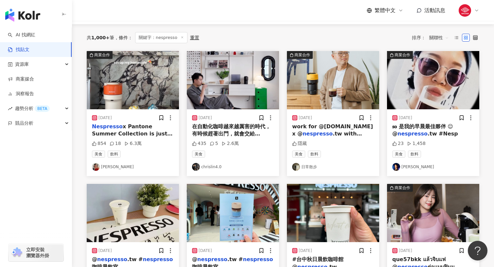
scroll to position [360, 0]
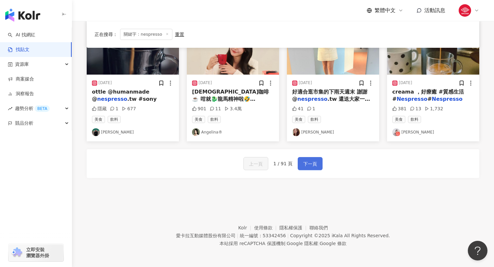
click at [312, 162] on span "下一頁" at bounding box center [310, 164] width 14 height 8
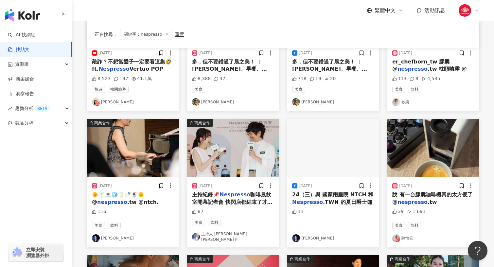
scroll to position [0, 0]
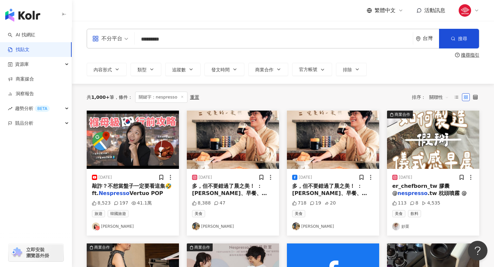
click at [437, 98] on span "關聯性" at bounding box center [439, 97] width 20 height 10
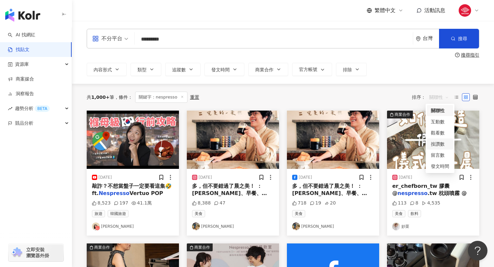
click at [435, 143] on div "按讚數" at bounding box center [440, 143] width 18 height 7
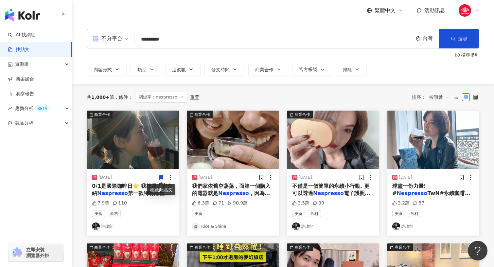
click at [148, 147] on img at bounding box center [133, 140] width 92 height 58
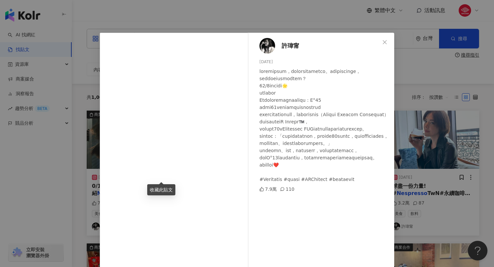
scroll to position [26, 0]
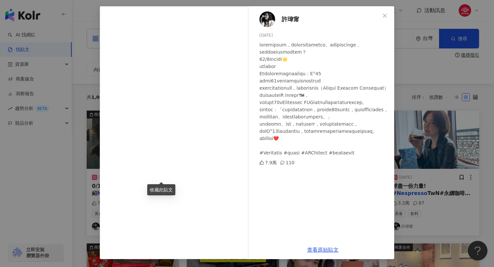
click at [412, 125] on div "許瑋甯 2023/9/30 7.9萬 110 查看原始貼文" at bounding box center [247, 133] width 494 height 267
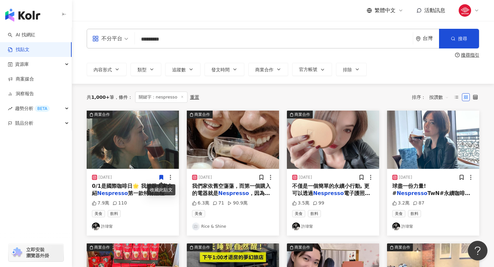
click at [261, 119] on img at bounding box center [233, 140] width 92 height 58
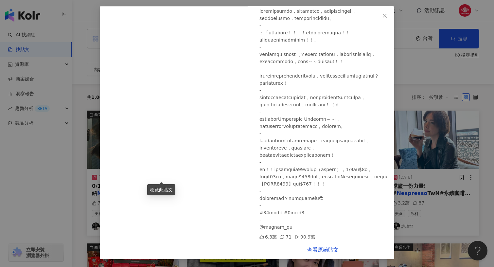
click at [459, 133] on div "Rice & Shine 2023/9/4 6.3萬 71 90.9萬 查看原始貼文" at bounding box center [247, 133] width 494 height 267
click at [425, 138] on div "Rice & Shine 2023/9/4 6.3萬 71 90.9萬 查看原始貼文" at bounding box center [247, 133] width 494 height 267
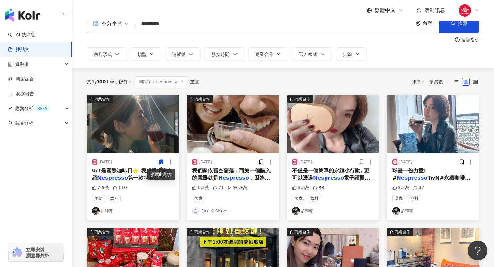
scroll to position [16, 0]
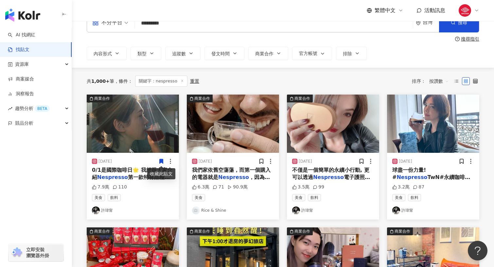
click at [418, 146] on img at bounding box center [433, 124] width 92 height 58
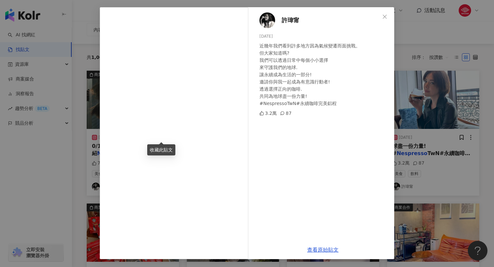
scroll to position [50, 0]
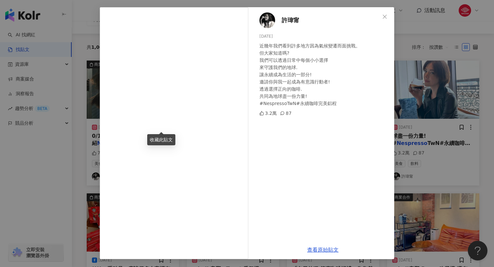
click at [412, 113] on div "許瑋甯 2023/9/22 近幾年我們看到許多地方因為氣候變遷而面挑戰。 但大家知道嗎? 我們可以透過日常中每個小小選擇 來守護我們的地球. 讓永續成為生活的…" at bounding box center [247, 133] width 494 height 267
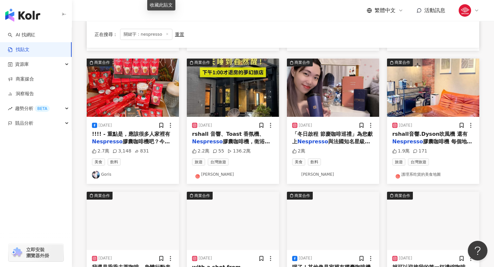
scroll to position [231, 0]
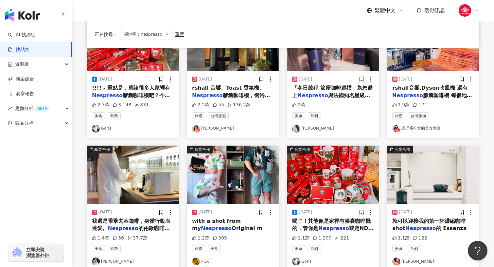
click at [239, 175] on img at bounding box center [233, 175] width 92 height 58
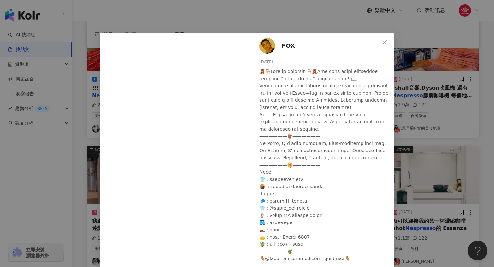
click at [397, 174] on div "FOX 2025/2/13 1.2萬 305 查看原始貼文" at bounding box center [247, 133] width 494 height 267
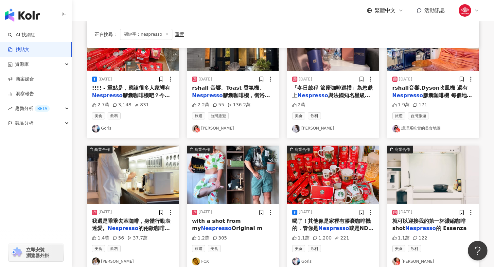
click at [135, 188] on img at bounding box center [133, 175] width 92 height 58
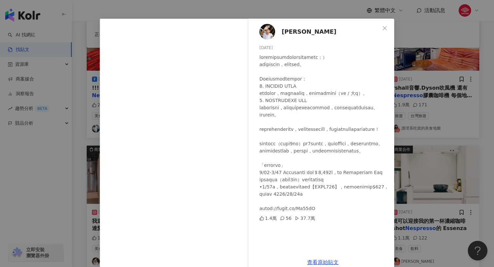
scroll to position [26, 0]
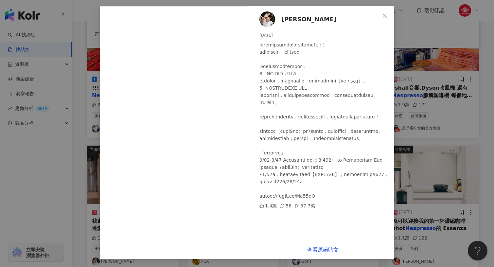
click at [384, 169] on div at bounding box center [324, 120] width 130 height 158
click at [427, 175] on div "Ivan 2025/7/18 1.4萬 56 37.7萬 查看原始貼文" at bounding box center [247, 133] width 494 height 267
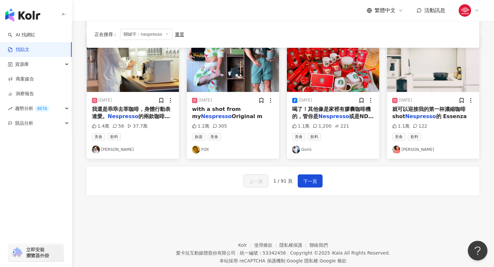
scroll to position [360, 0]
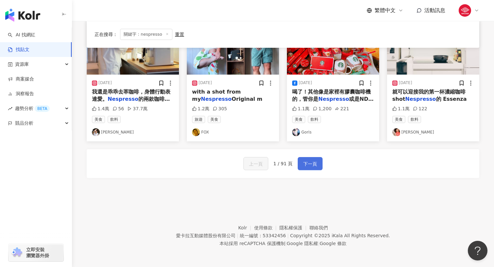
click at [306, 166] on span "下一頁" at bounding box center [310, 164] width 14 height 8
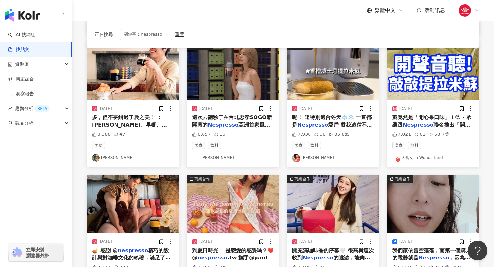
scroll to position [202, 0]
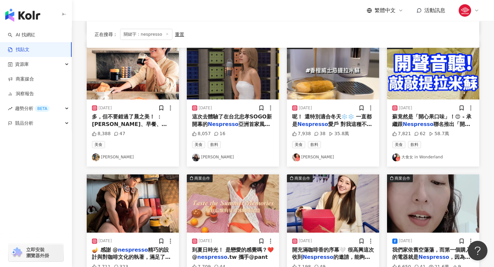
click at [137, 196] on img at bounding box center [133, 203] width 92 height 58
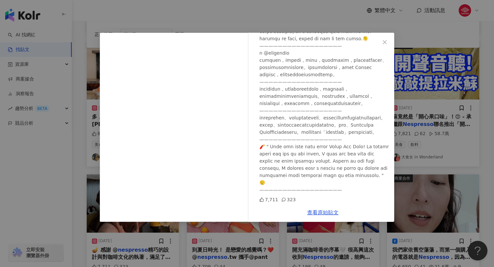
scroll to position [0, 0]
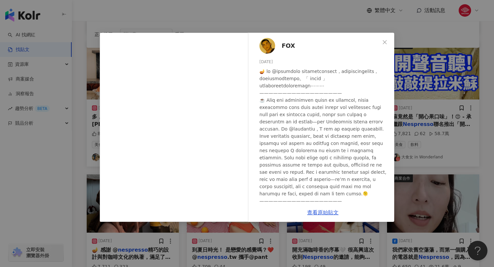
click at [284, 47] on span "FOX" at bounding box center [288, 45] width 13 height 9
click at [383, 40] on icon "close" at bounding box center [385, 42] width 4 height 4
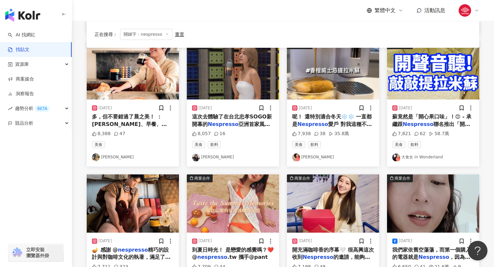
scroll to position [360, 0]
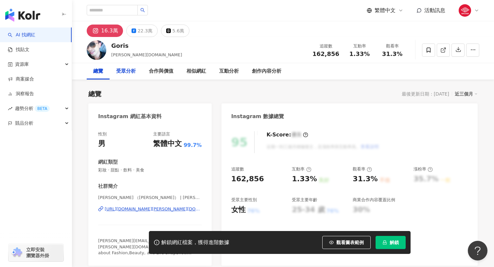
click at [137, 71] on div "受眾分析" at bounding box center [126, 71] width 33 height 16
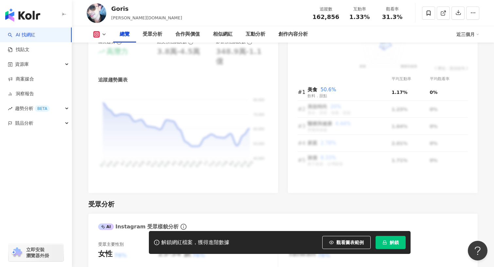
scroll to position [397, 0]
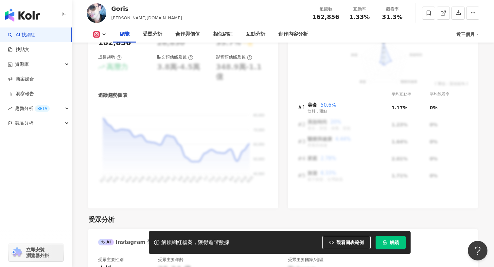
click at [94, 34] on rect at bounding box center [96, 34] width 5 height 5
click at [99, 45] on button "Instagram" at bounding box center [110, 46] width 39 height 9
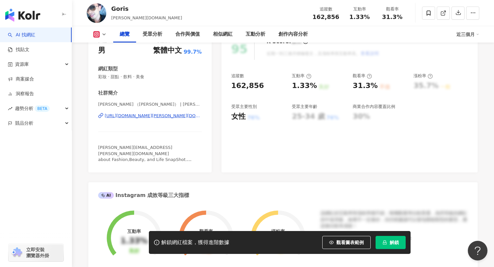
scroll to position [0, 0]
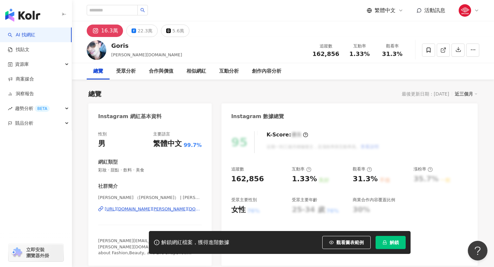
click at [127, 209] on div "https://www.instagram.com/goris.sky/" at bounding box center [153, 209] width 97 height 6
